Goal: Find specific page/section: Find specific page/section

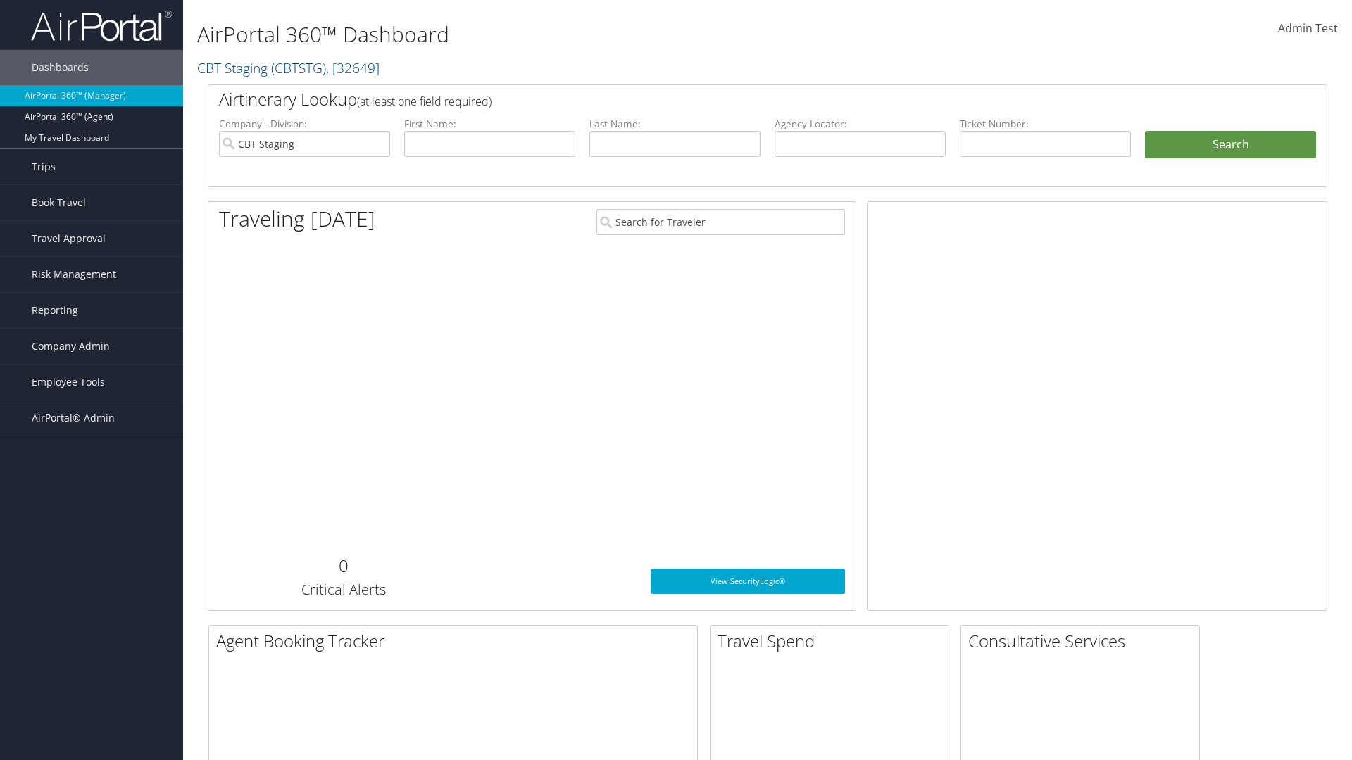
click at [92, 346] on span "Company Admin" at bounding box center [71, 346] width 78 height 35
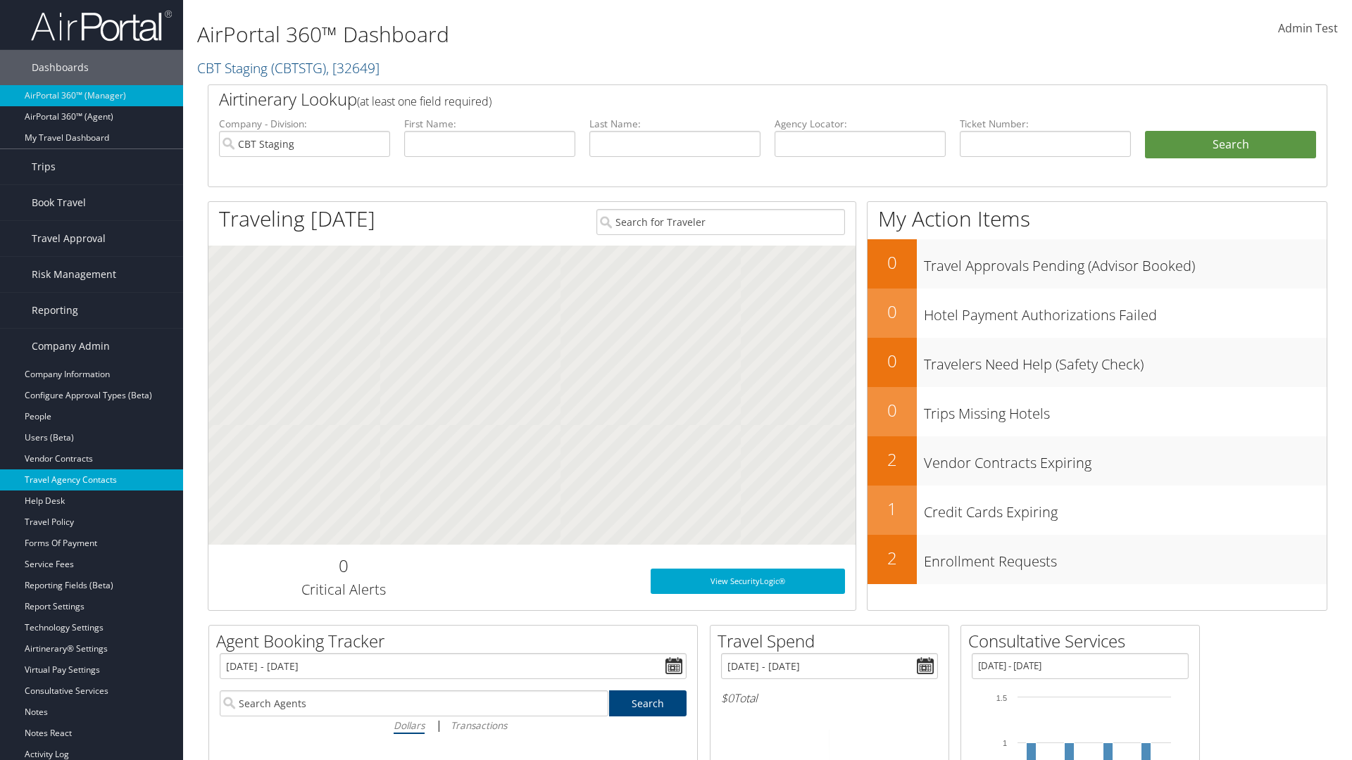
click at [92, 480] on link "Travel Agency Contacts" at bounding box center [91, 480] width 183 height 21
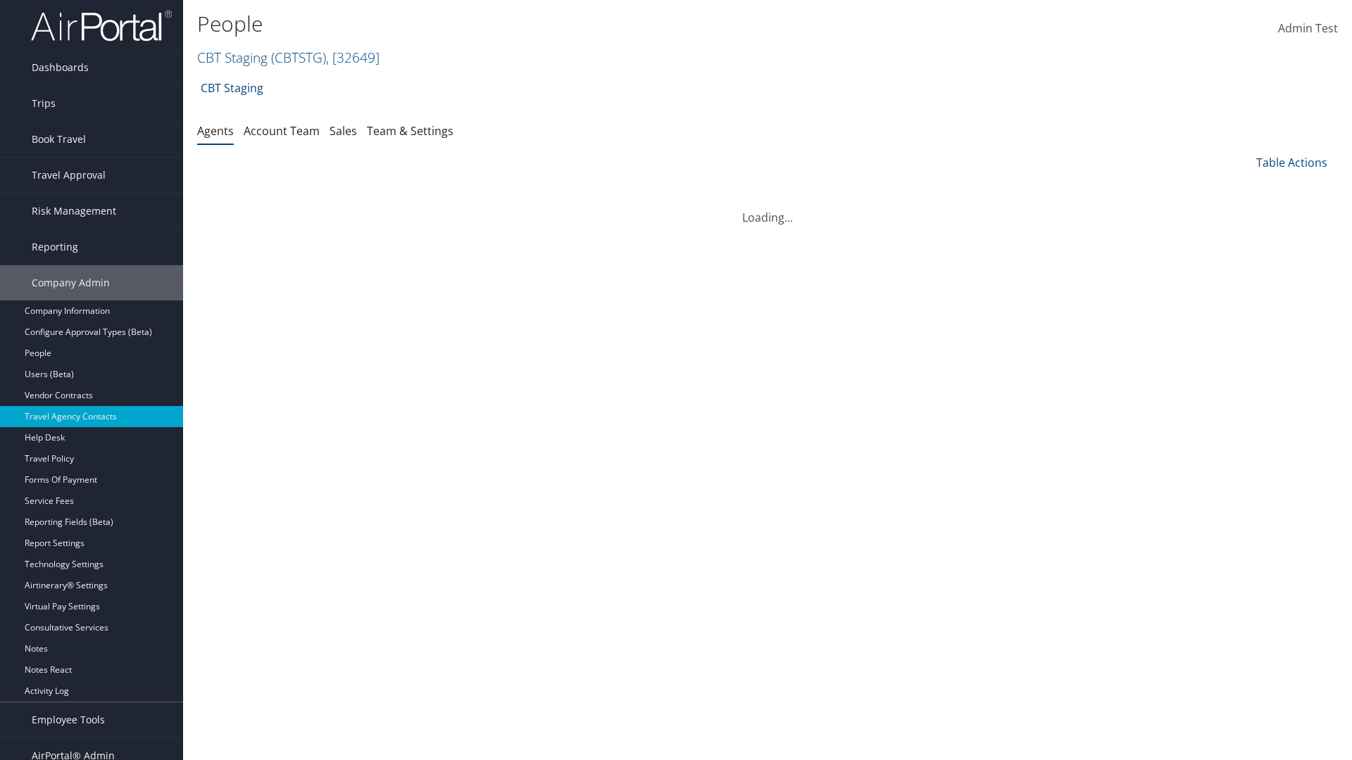
click at [410, 130] on link "Team & Settings" at bounding box center [410, 130] width 87 height 15
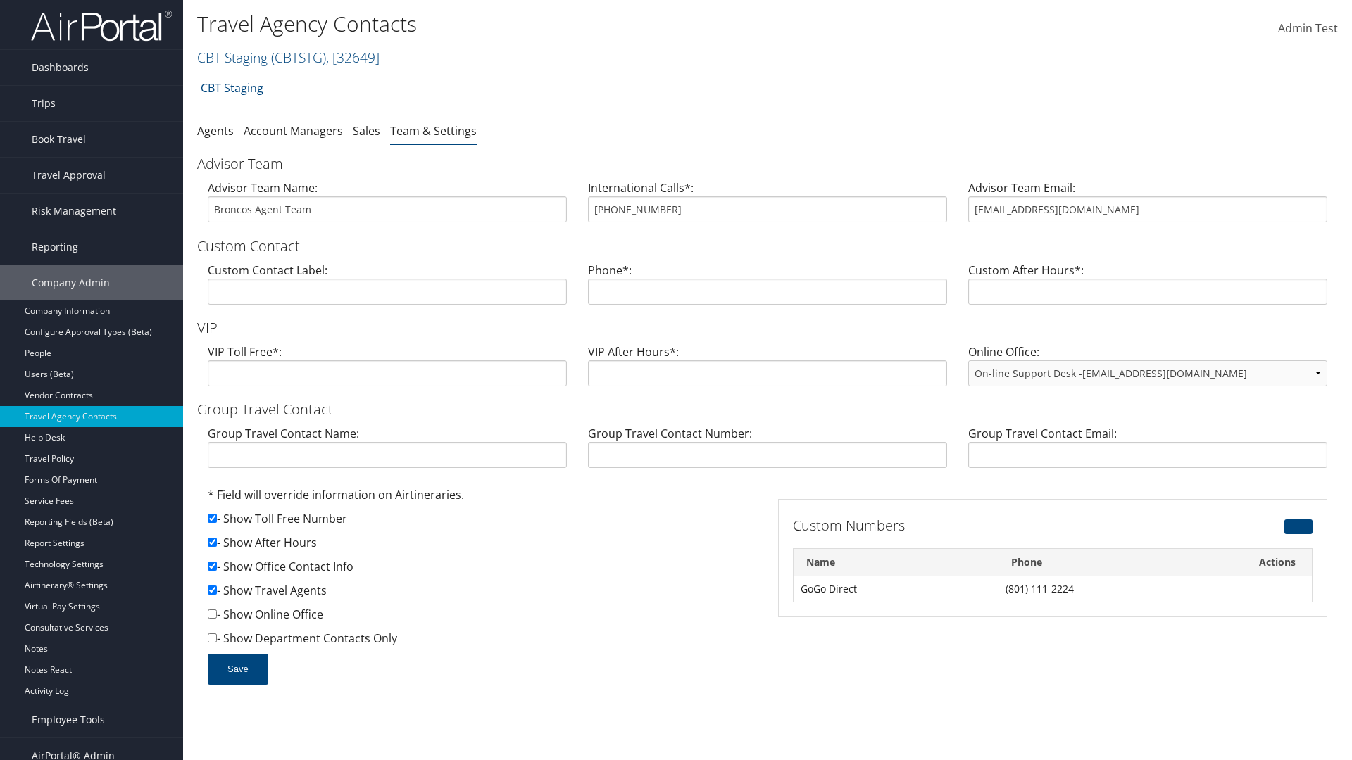
click at [232, 57] on link "CBT Staging ( CBTSTG ) , [ 32649 ]" at bounding box center [288, 57] width 182 height 19
click at [0, 0] on input "search" at bounding box center [0, 0] width 0 height 0
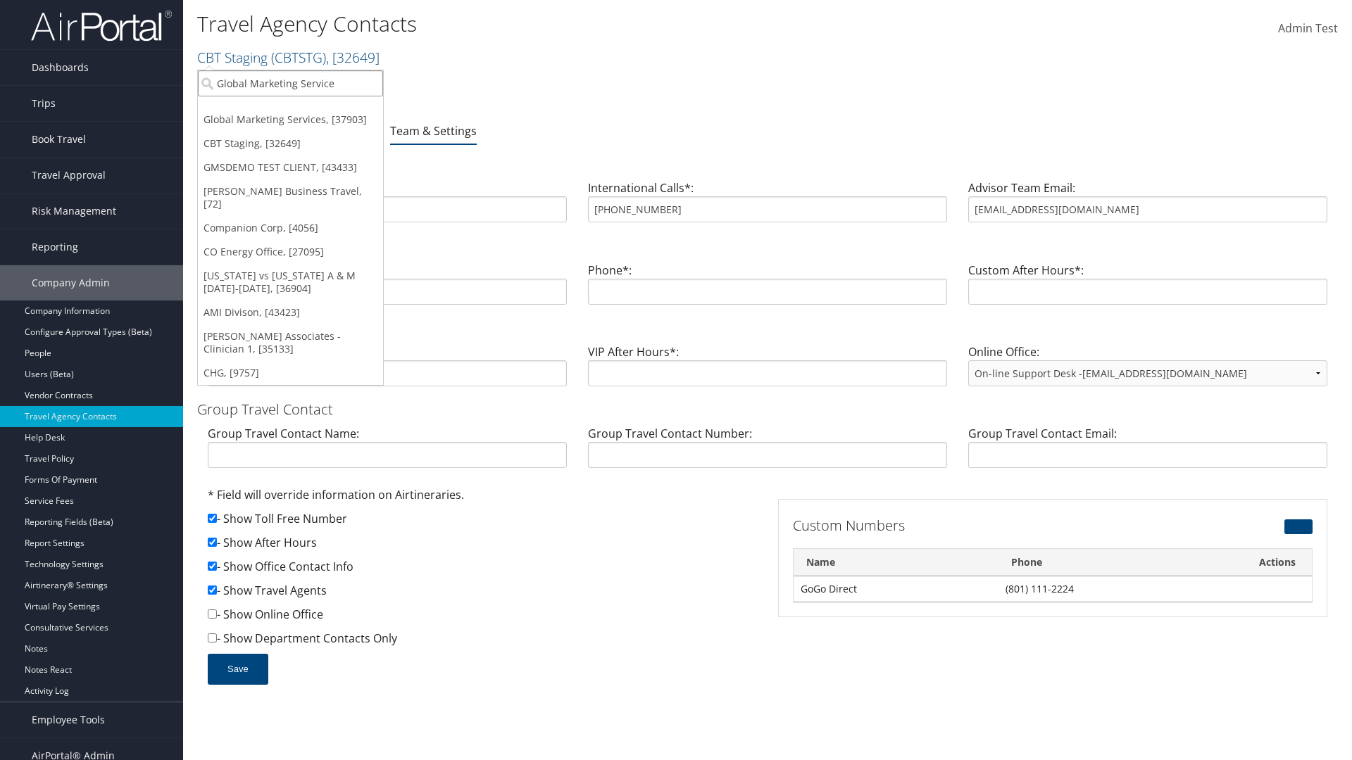
type input "Global Marketing Services"
